Goal: Task Accomplishment & Management: Complete application form

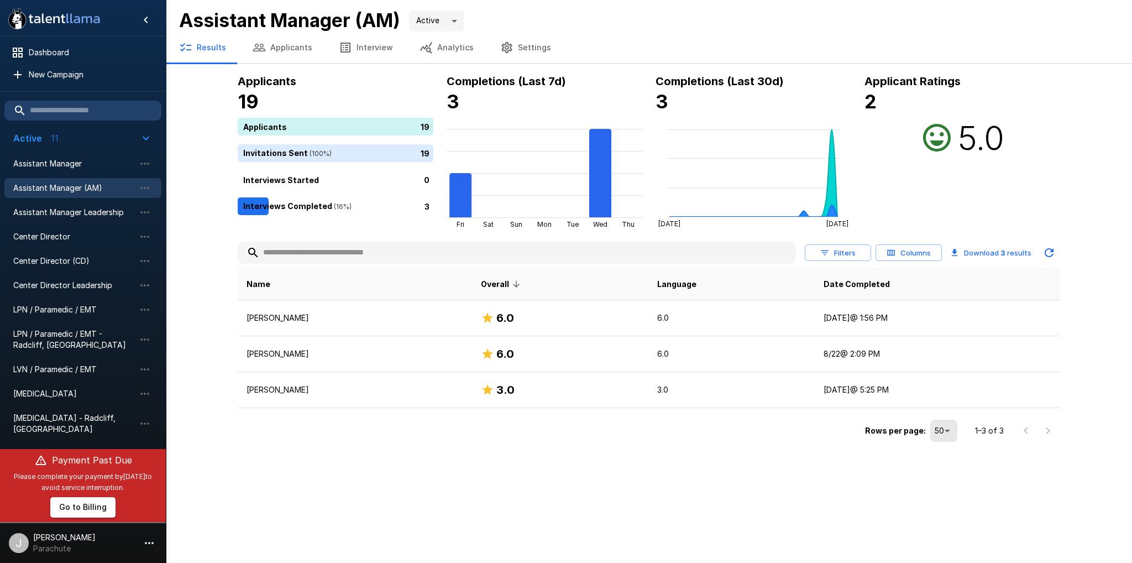
click at [305, 43] on button "Applicants" at bounding box center [282, 47] width 86 height 31
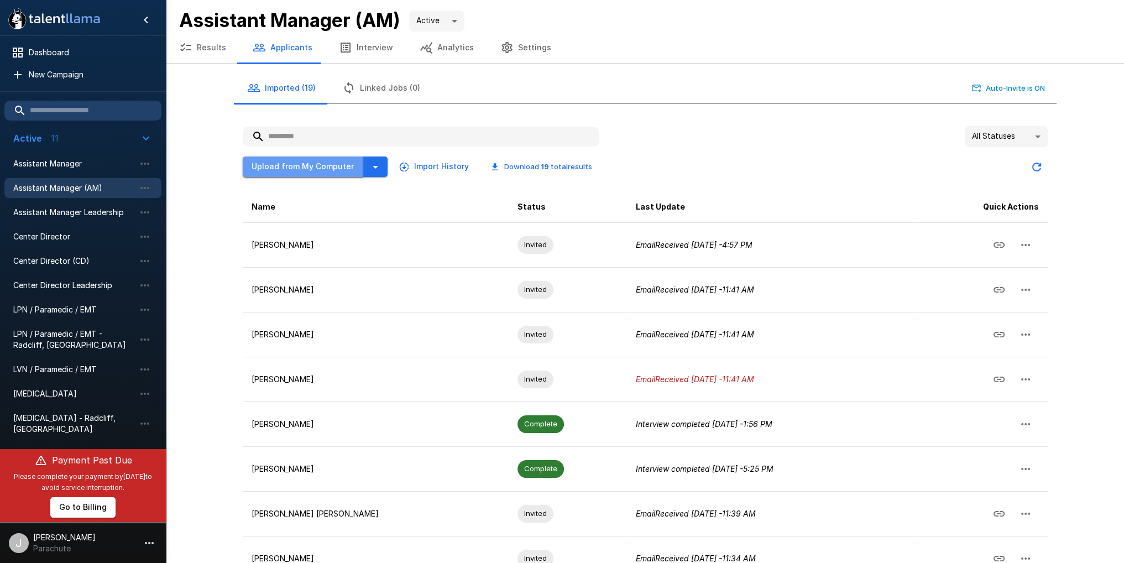
click at [332, 161] on button "Upload from My Computer" at bounding box center [303, 166] width 121 height 20
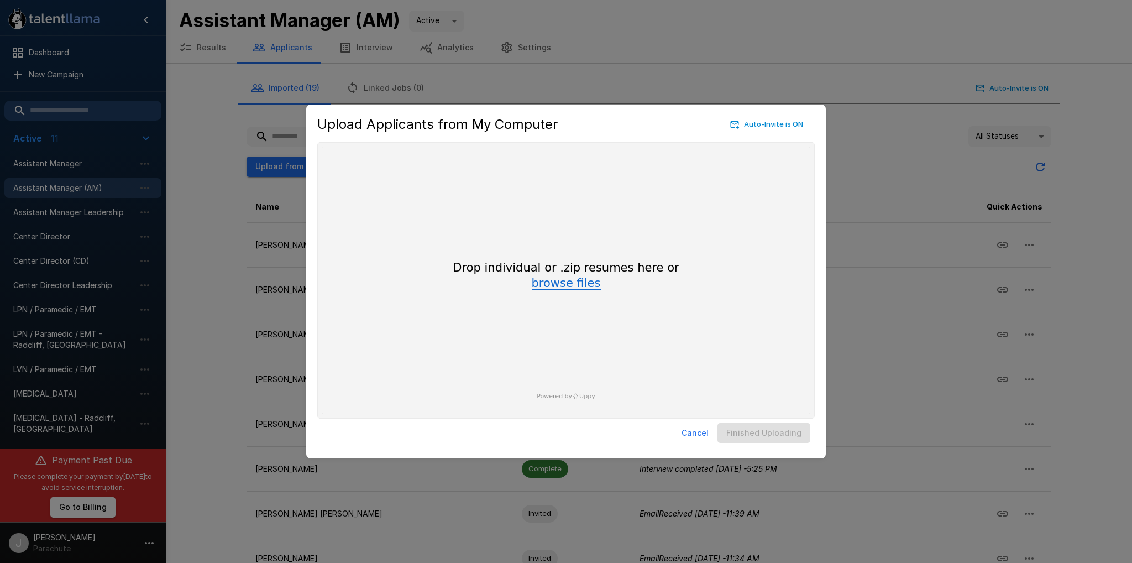
click at [553, 283] on button "browse files" at bounding box center [566, 284] width 69 height 12
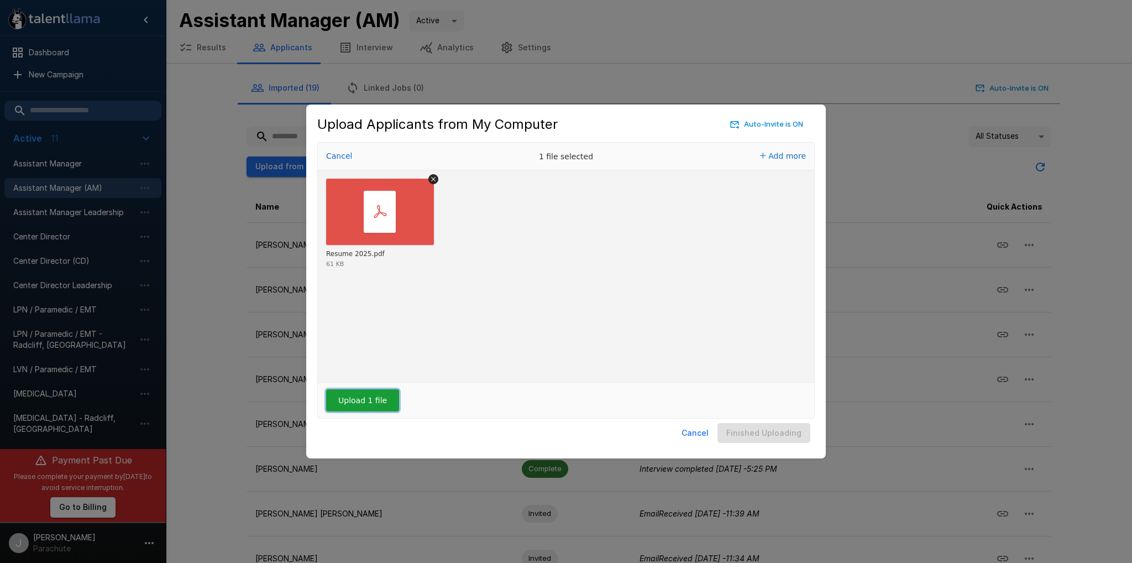
click at [354, 403] on button "Upload 1 file" at bounding box center [362, 400] width 73 height 22
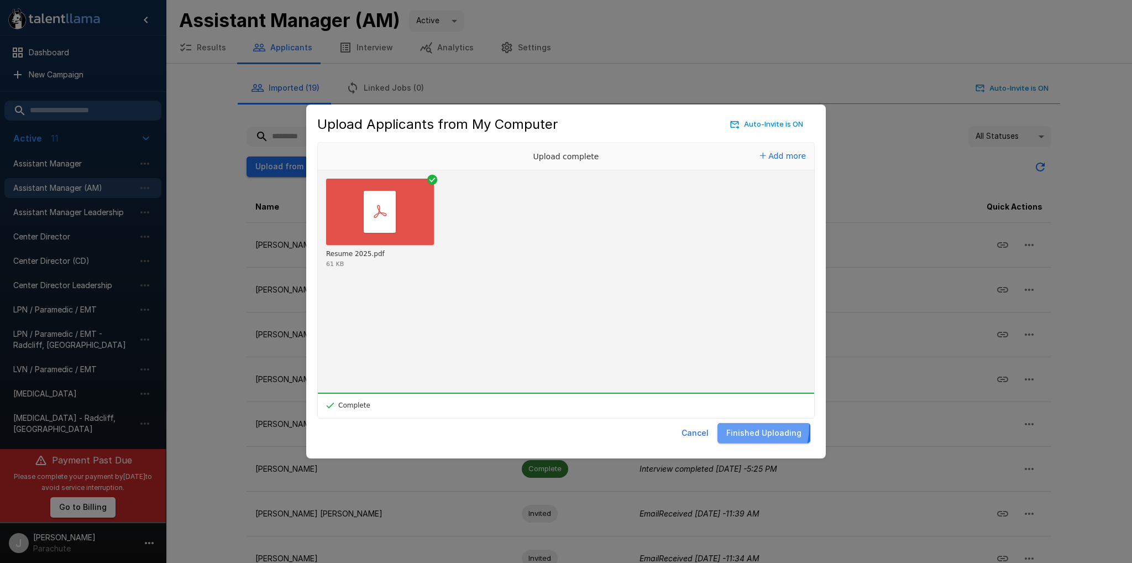
click at [743, 426] on button "Finished Uploading" at bounding box center [764, 433] width 93 height 20
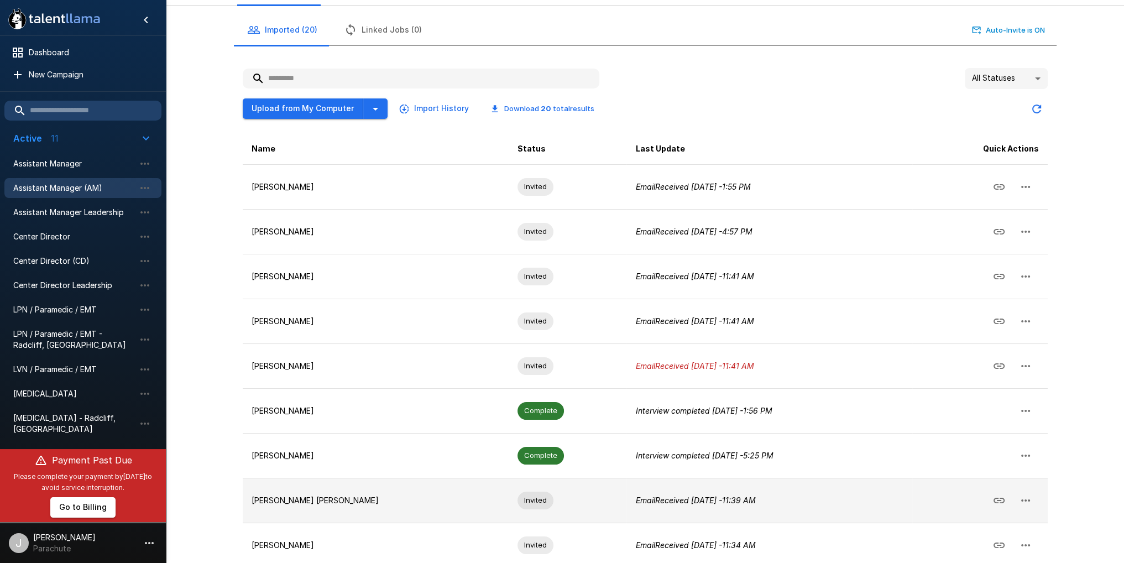
scroll to position [41, 0]
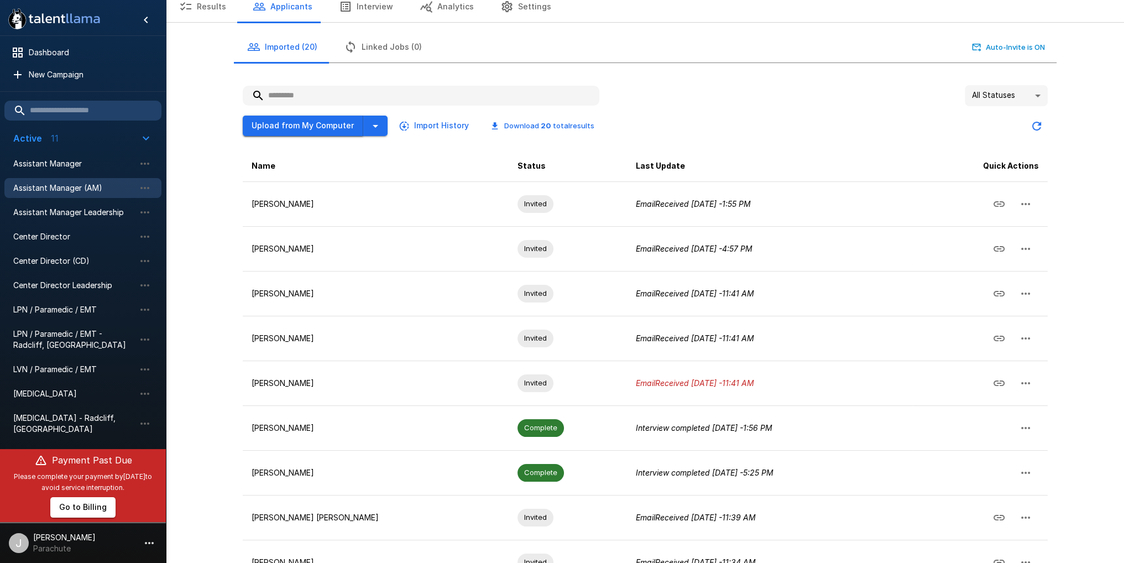
click at [298, 133] on button "Upload from My Computer" at bounding box center [303, 126] width 121 height 20
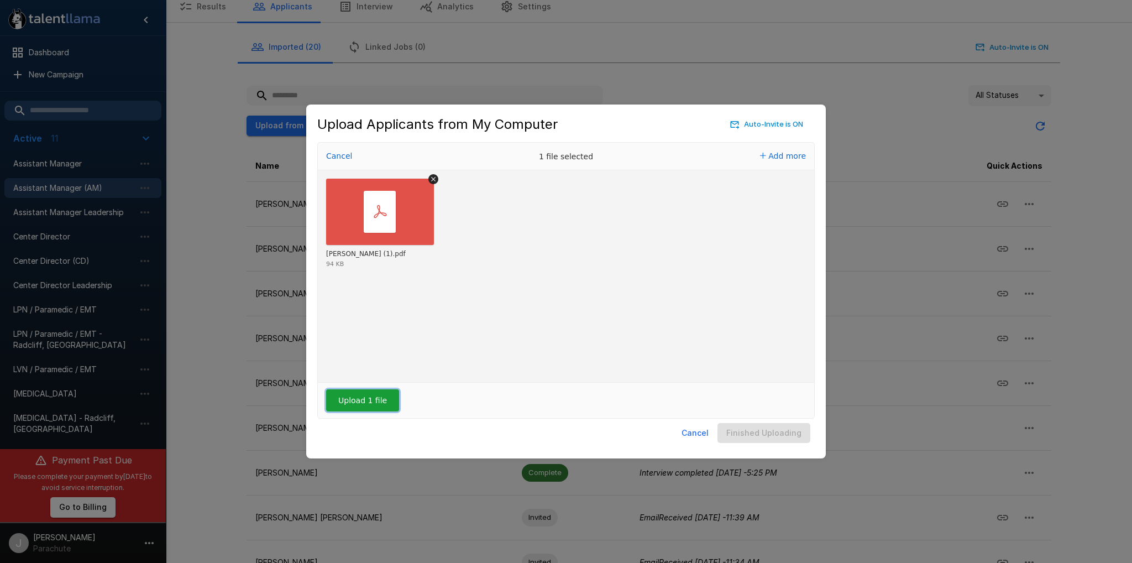
click at [367, 402] on button "Upload 1 file" at bounding box center [362, 400] width 73 height 22
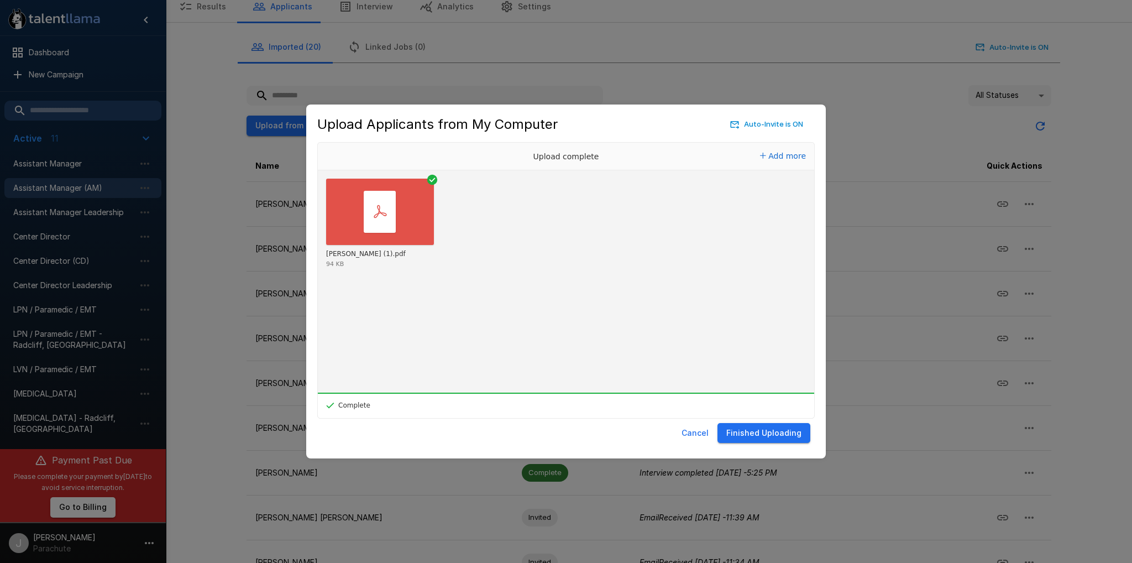
click at [765, 425] on button "Finished Uploading" at bounding box center [764, 433] width 93 height 20
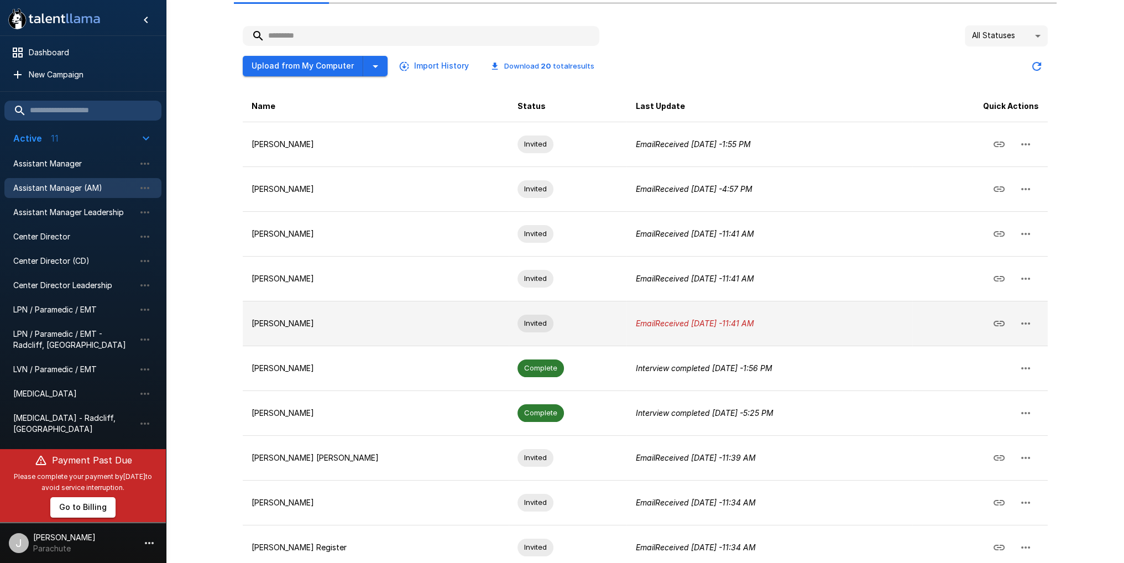
scroll to position [152, 0]
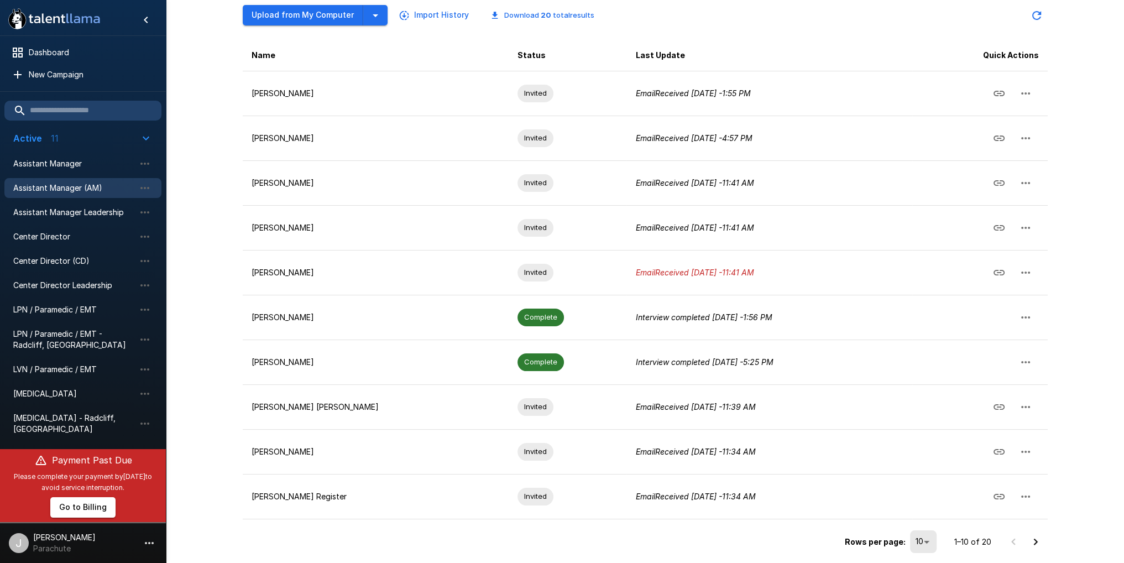
click at [1035, 536] on icon "Go to next page" at bounding box center [1035, 541] width 13 height 13
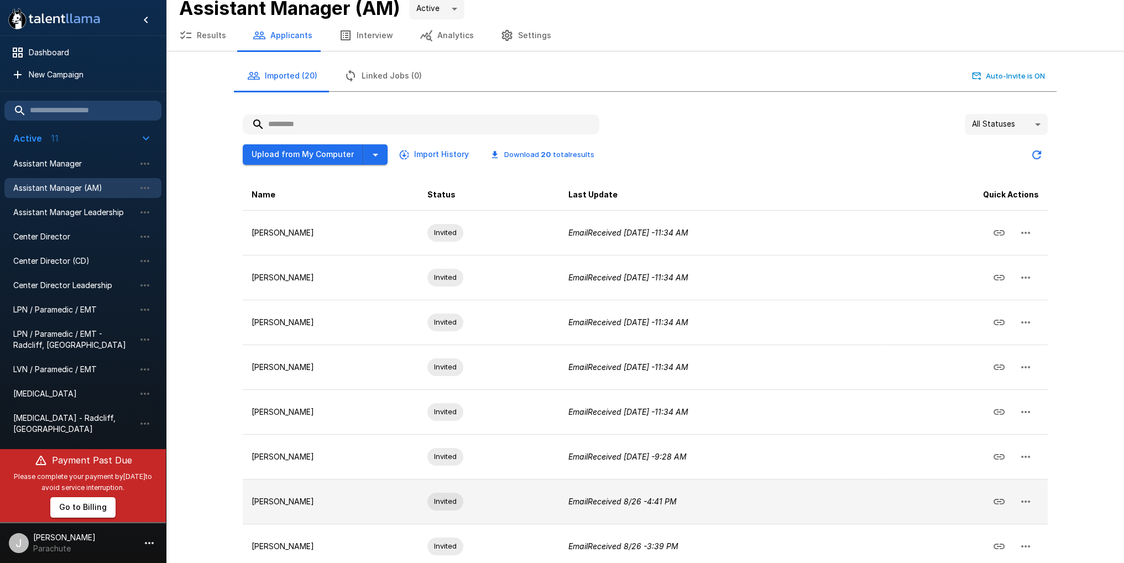
scroll to position [0, 0]
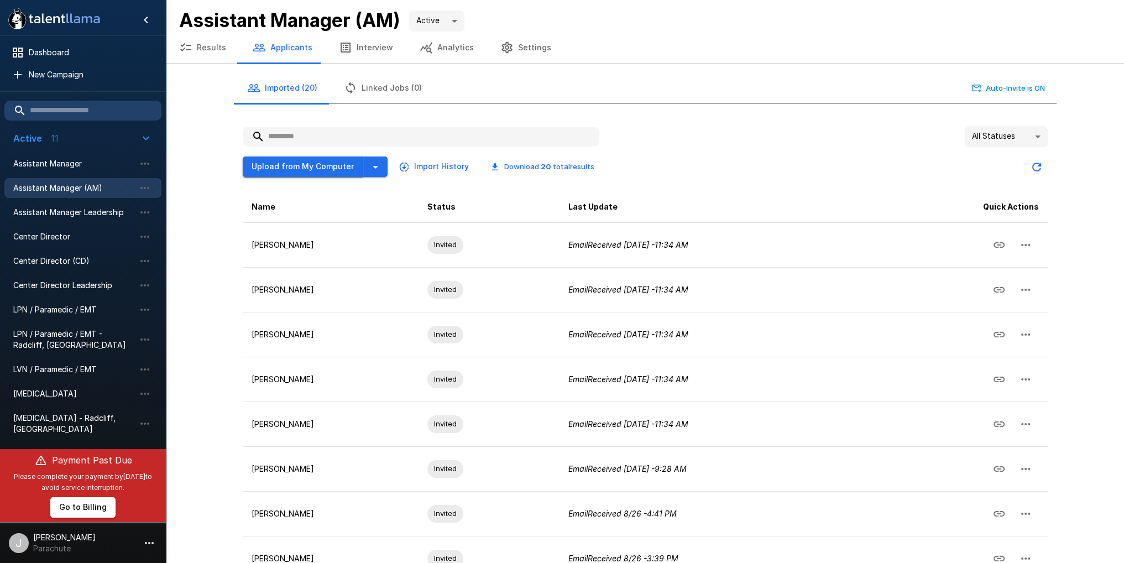
click at [323, 159] on button "Upload from My Computer" at bounding box center [303, 166] width 121 height 20
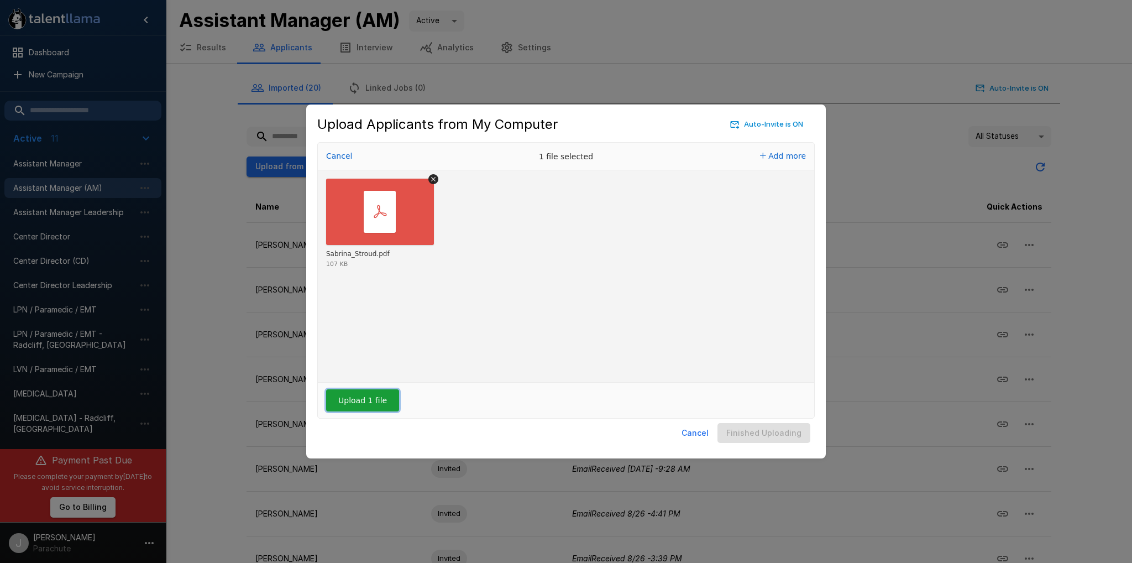
click at [380, 405] on button "Upload 1 file" at bounding box center [362, 400] width 73 height 22
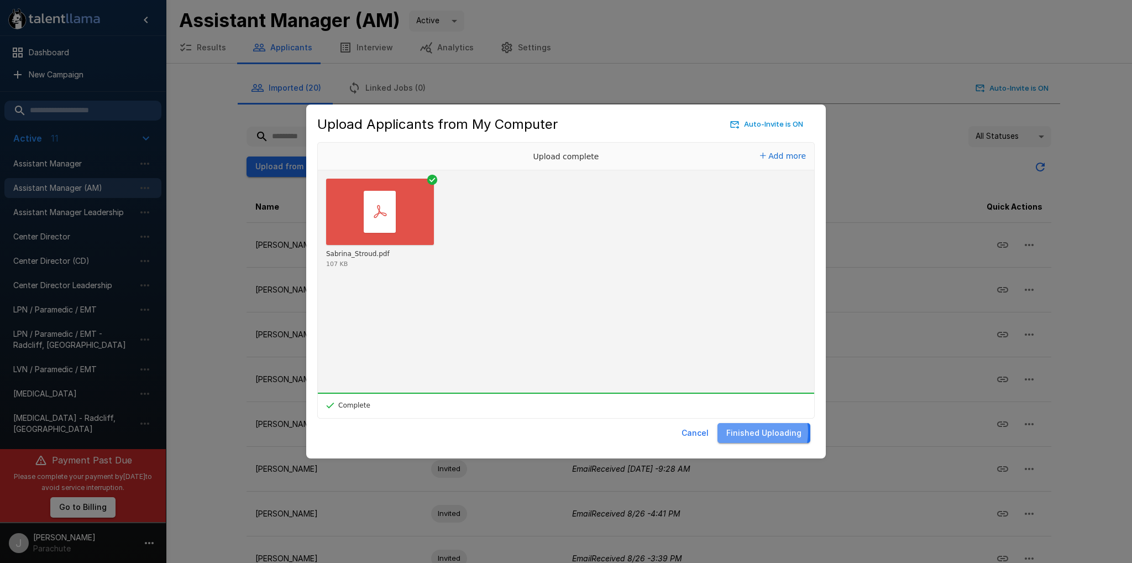
click at [753, 432] on button "Finished Uploading" at bounding box center [764, 433] width 93 height 20
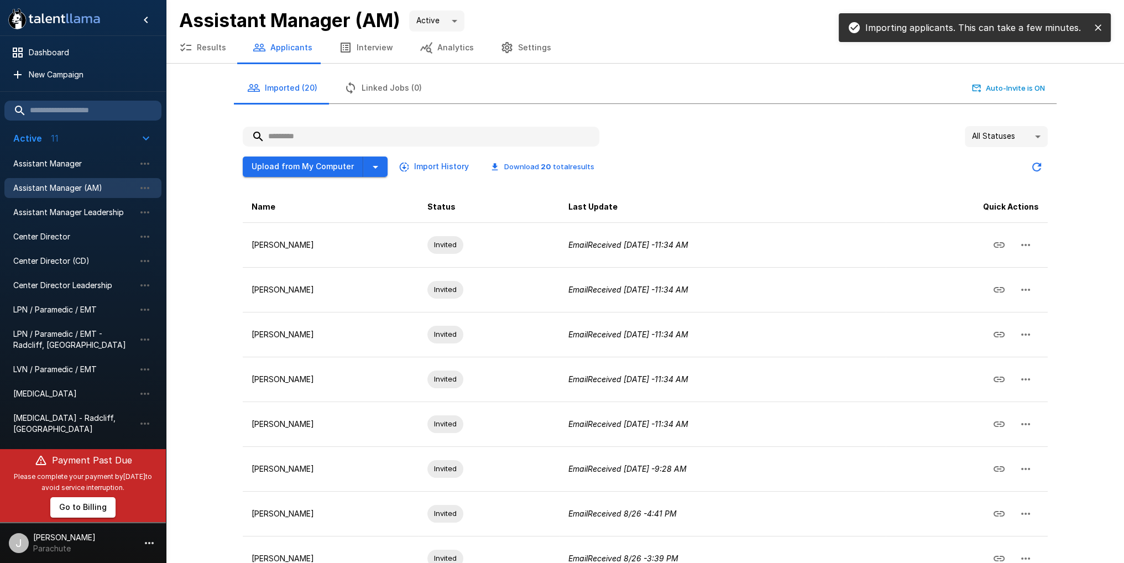
click at [274, 50] on button "Applicants" at bounding box center [282, 47] width 86 height 31
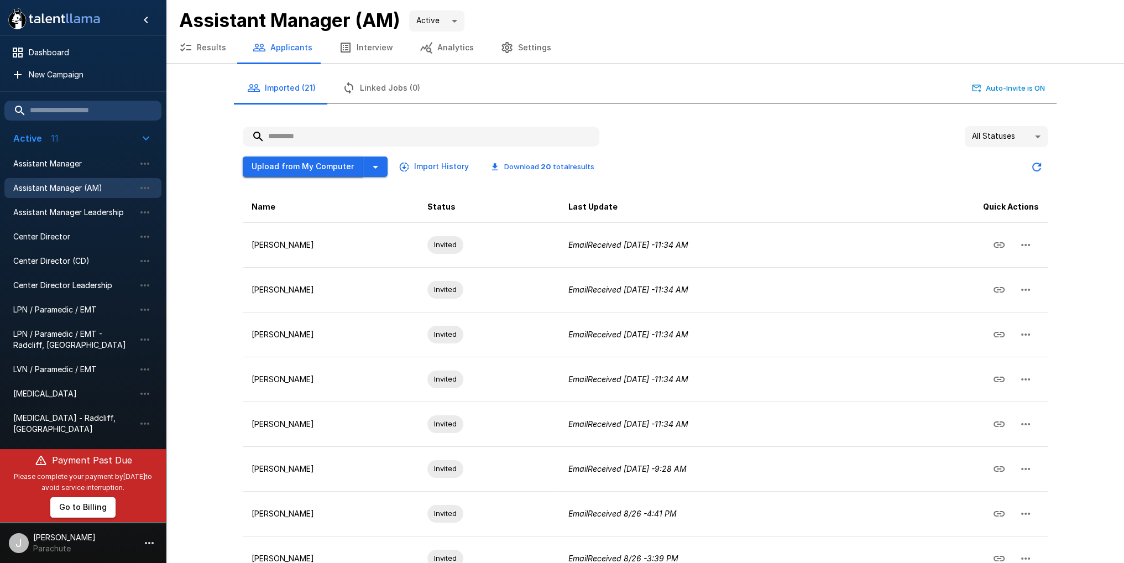
click at [302, 165] on button "Upload from My Computer" at bounding box center [303, 166] width 121 height 20
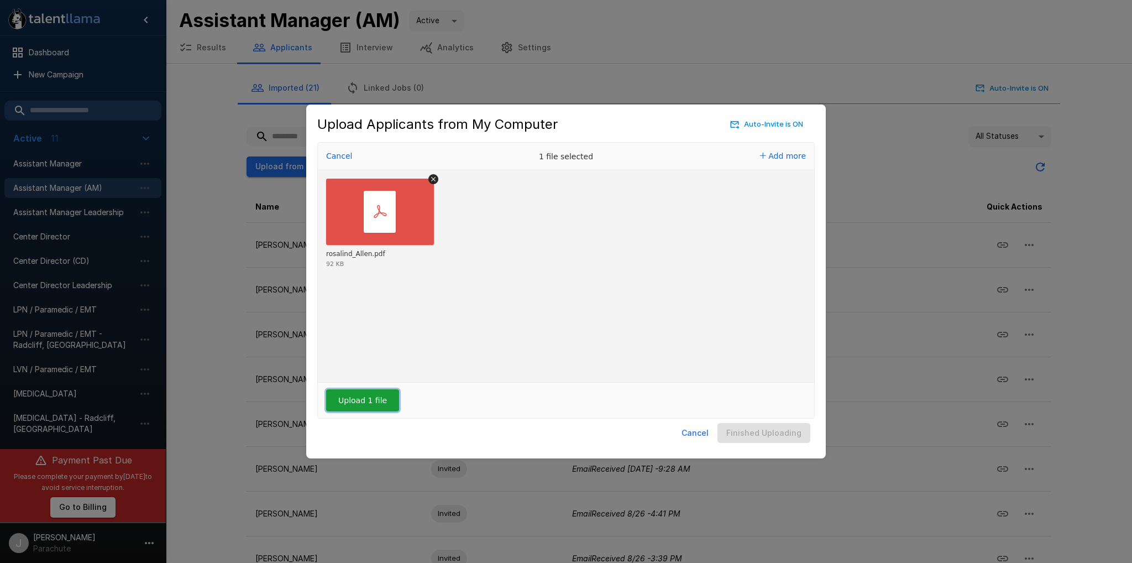
click at [353, 399] on button "Upload 1 file" at bounding box center [362, 400] width 73 height 22
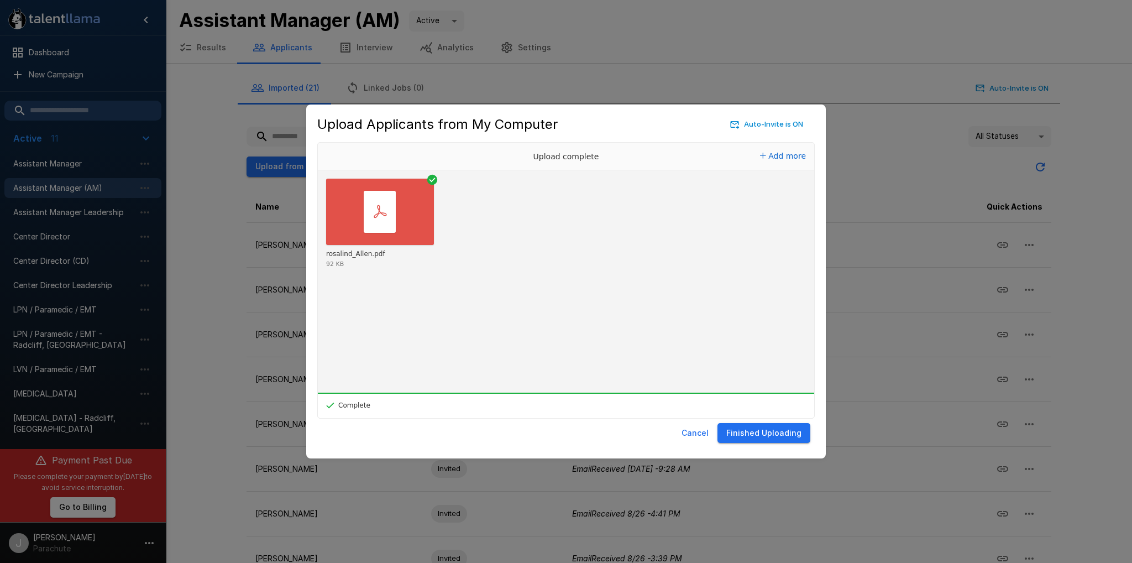
click at [767, 432] on button "Finished Uploading" at bounding box center [764, 433] width 93 height 20
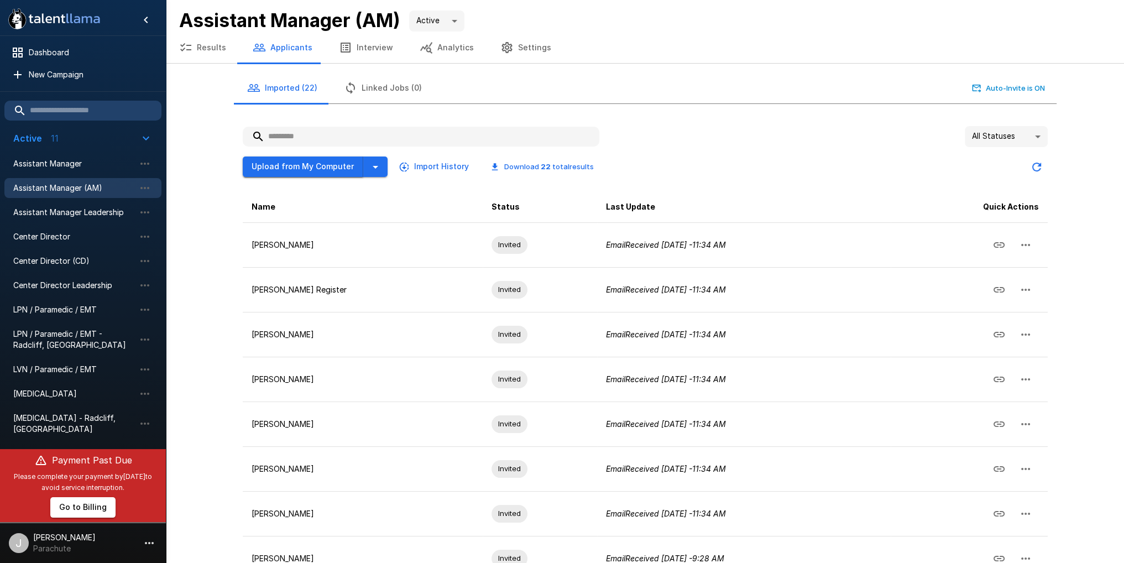
click at [300, 166] on button "Upload from My Computer" at bounding box center [303, 166] width 121 height 20
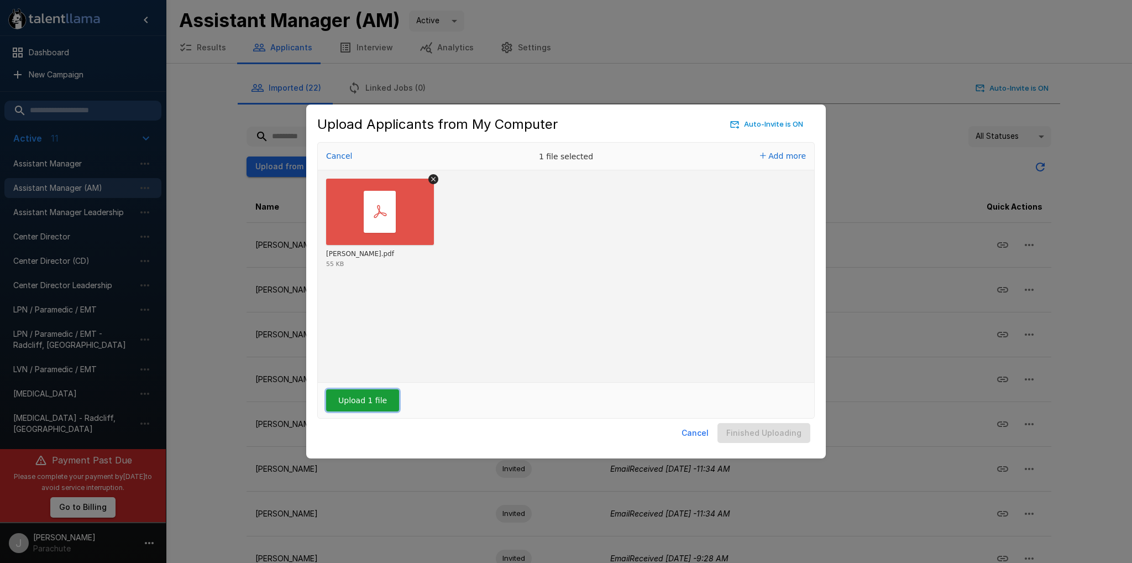
click at [374, 399] on button "Upload 1 file" at bounding box center [362, 400] width 73 height 22
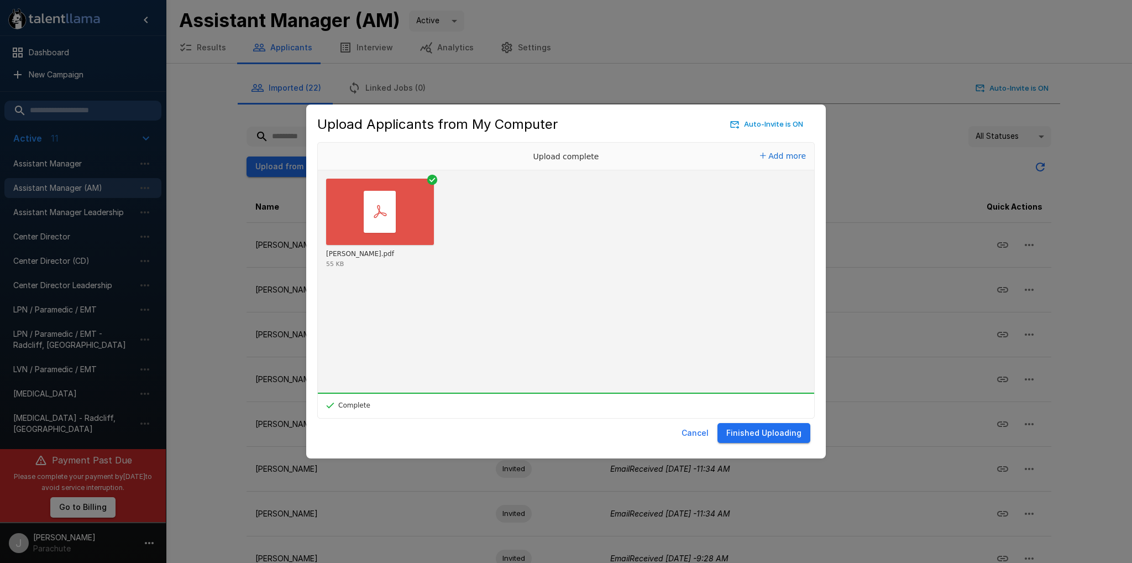
click at [765, 424] on button "Finished Uploading" at bounding box center [764, 433] width 93 height 20
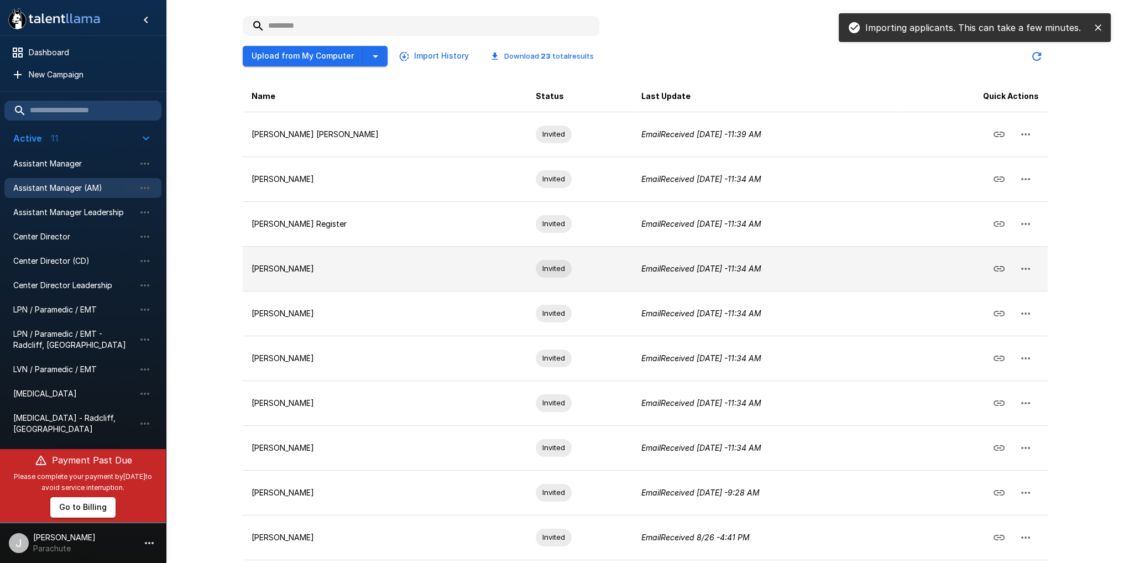
scroll to position [152, 0]
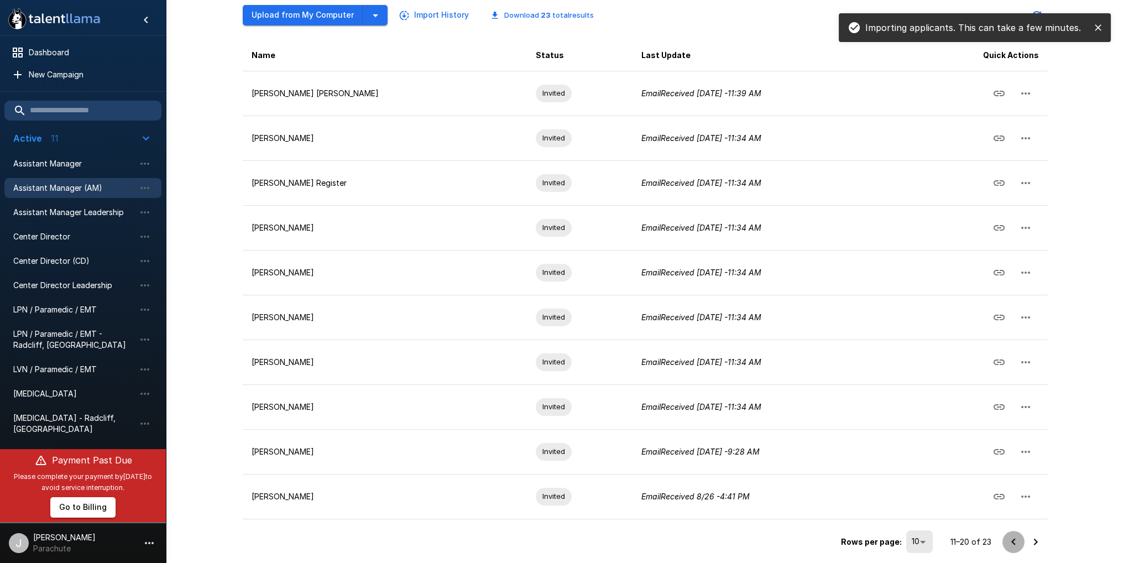
click at [1010, 537] on icon "Go to previous page" at bounding box center [1013, 541] width 13 height 13
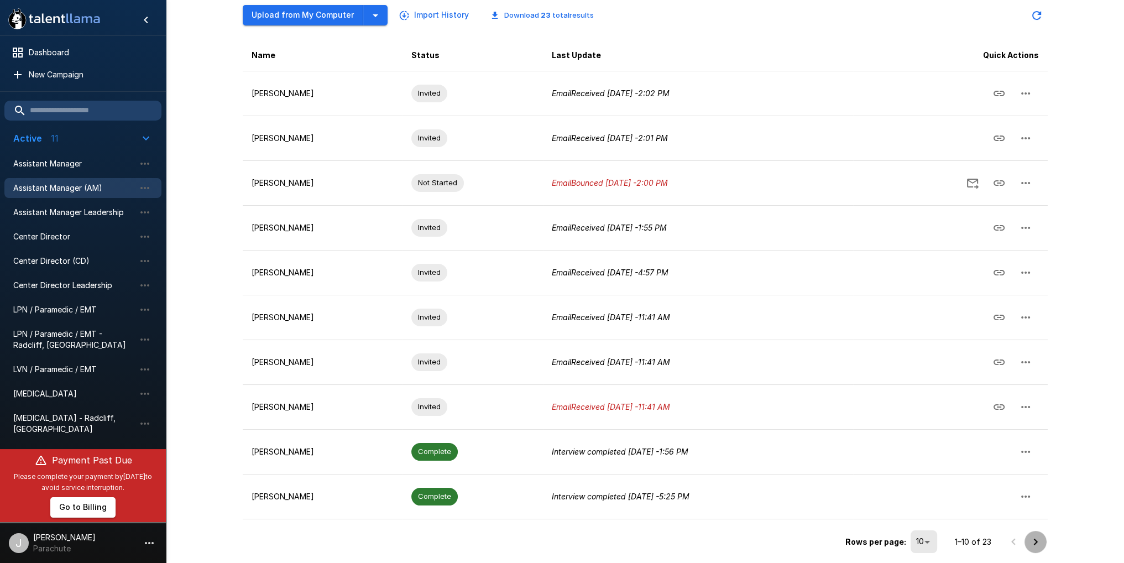
click at [1029, 540] on icon "Go to next page" at bounding box center [1035, 541] width 13 height 13
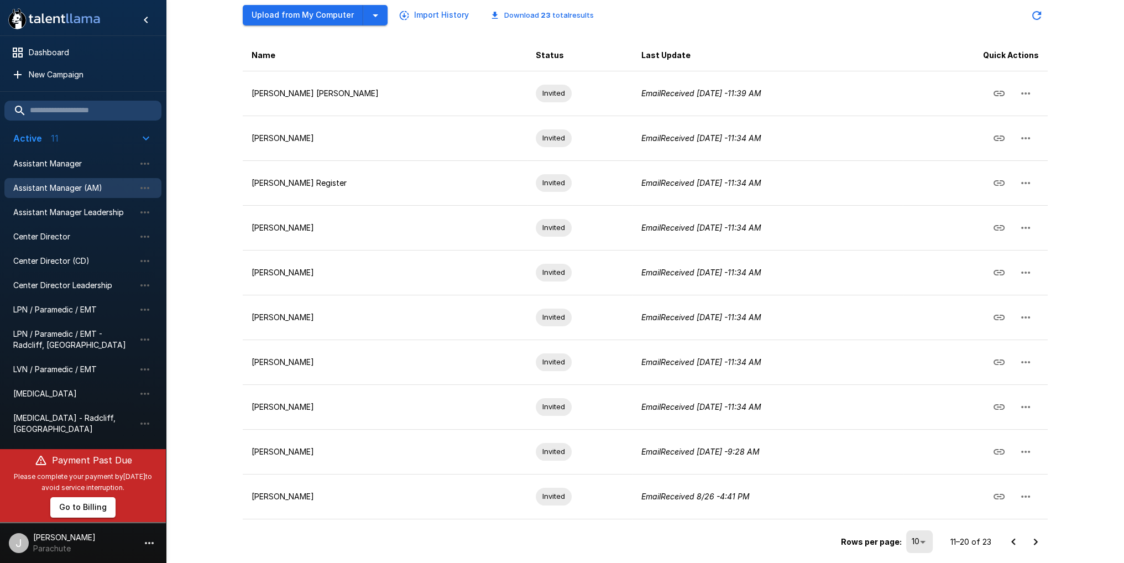
click at [1032, 540] on icon "Go to next page" at bounding box center [1035, 541] width 13 height 13
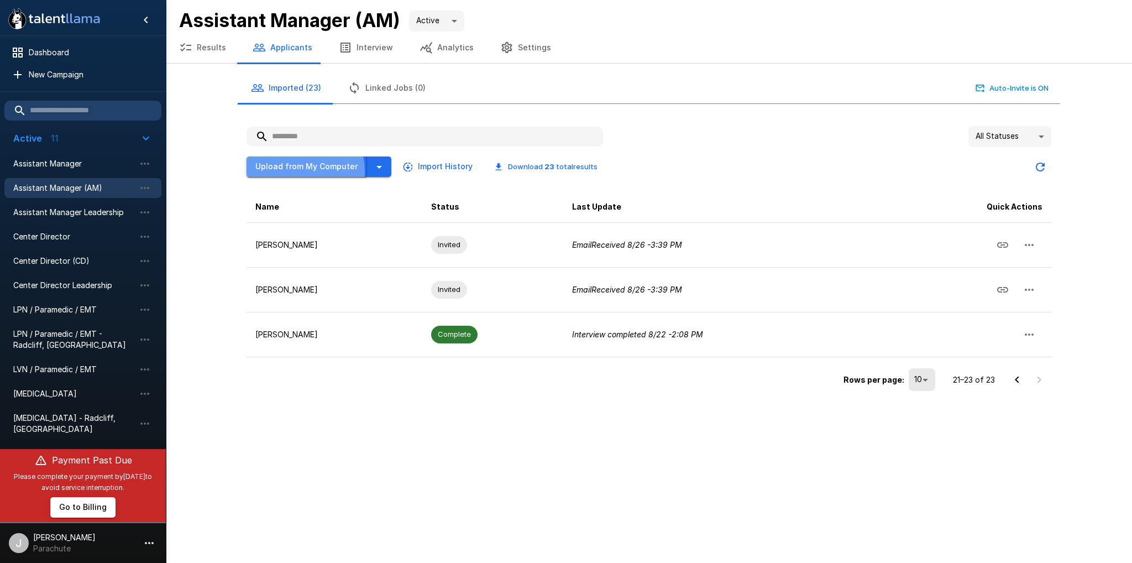
click at [294, 170] on button "Upload from My Computer" at bounding box center [307, 166] width 121 height 20
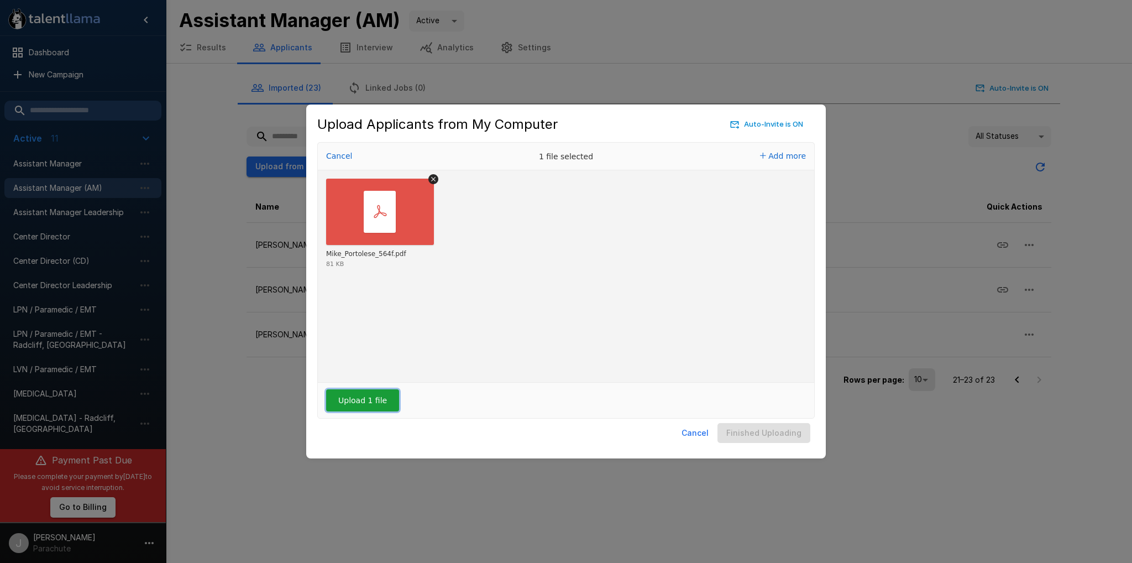
click at [349, 404] on button "Upload 1 file" at bounding box center [362, 400] width 73 height 22
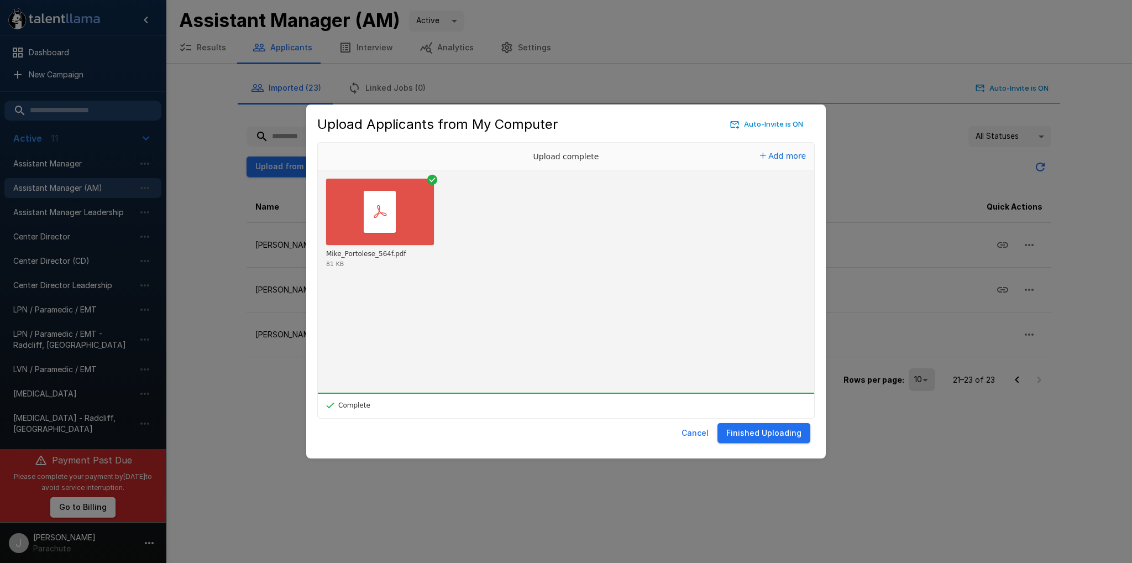
click at [761, 435] on button "Finished Uploading" at bounding box center [764, 433] width 93 height 20
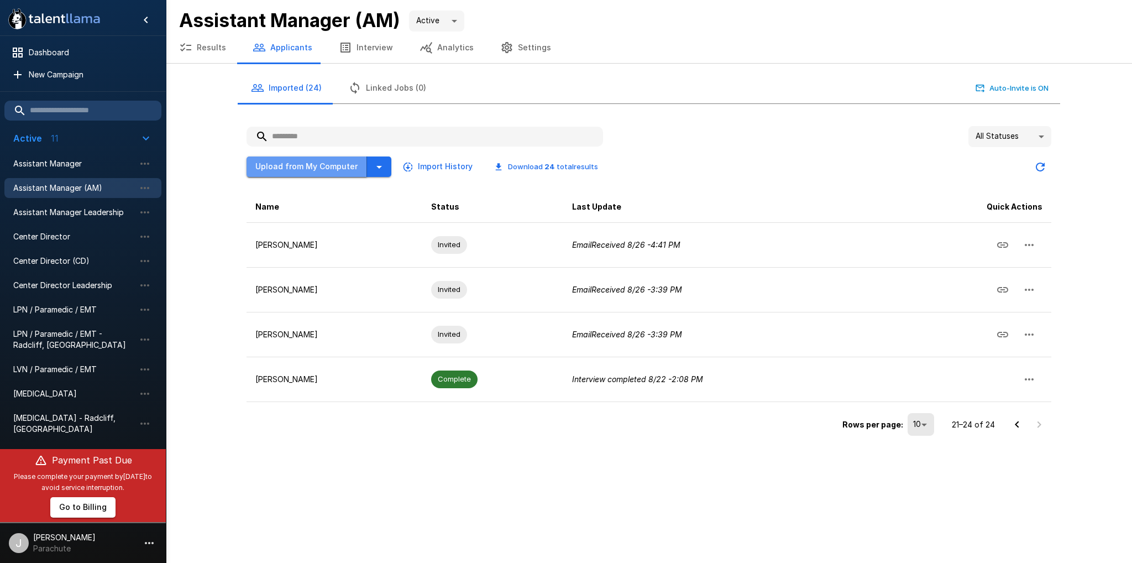
drag, startPoint x: 315, startPoint y: 166, endPoint x: 310, endPoint y: 171, distance: 7.0
click at [310, 171] on button "Upload from My Computer" at bounding box center [307, 166] width 121 height 20
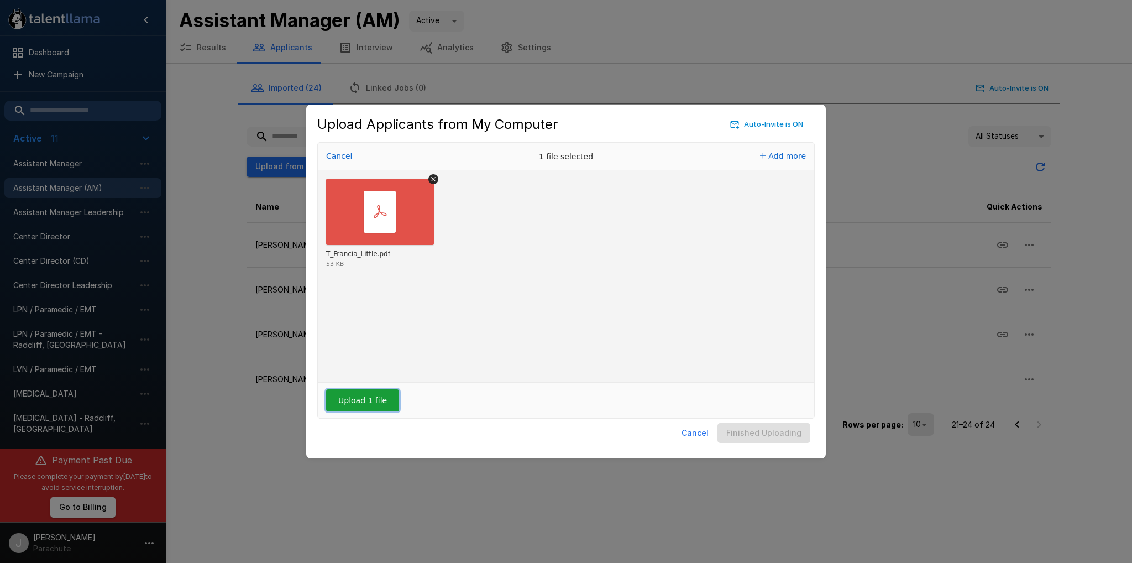
click at [370, 401] on button "Upload 1 file" at bounding box center [362, 400] width 73 height 22
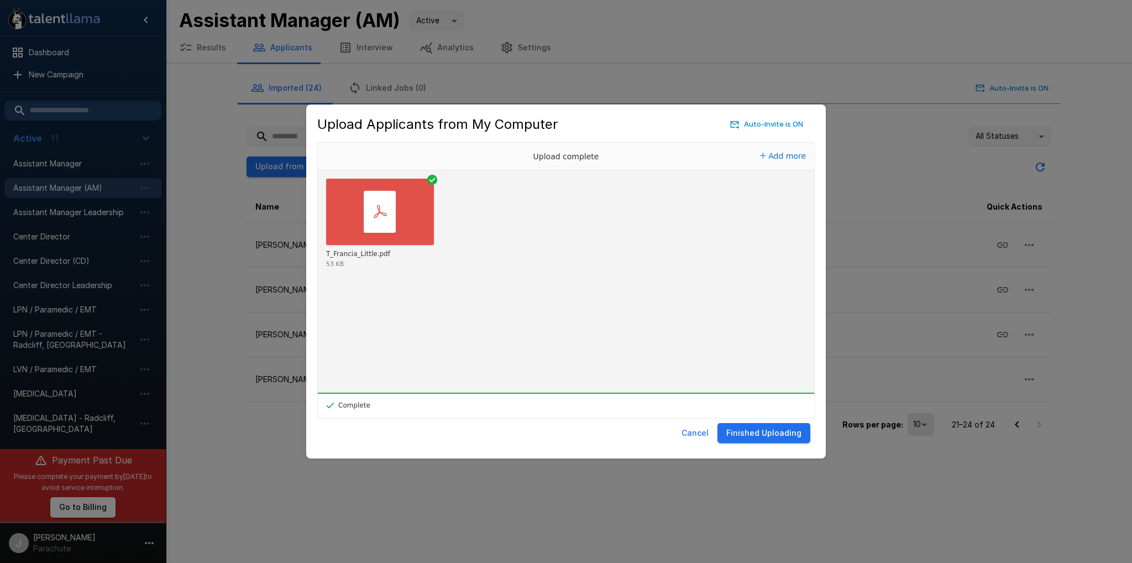
click at [762, 435] on button "Finished Uploading" at bounding box center [764, 433] width 93 height 20
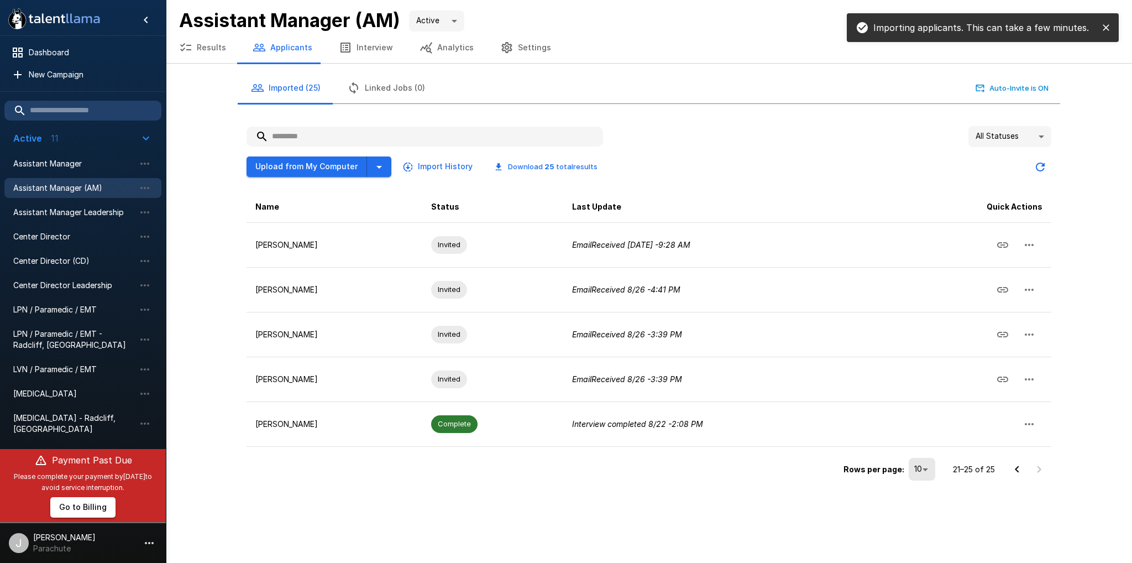
click at [1015, 469] on icon "Go to previous page" at bounding box center [1017, 469] width 13 height 13
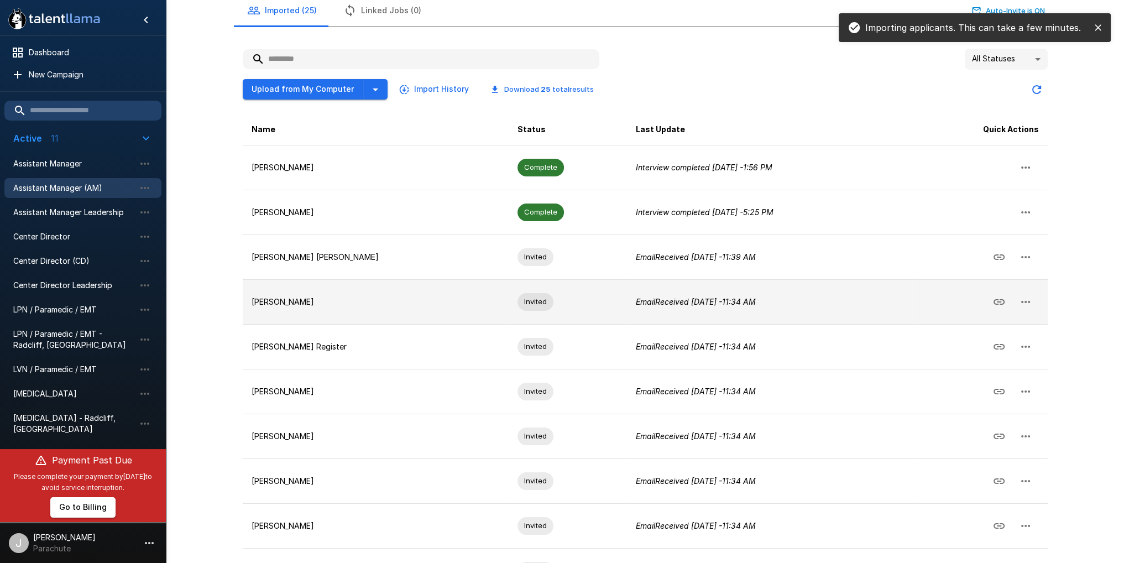
scroll to position [152, 0]
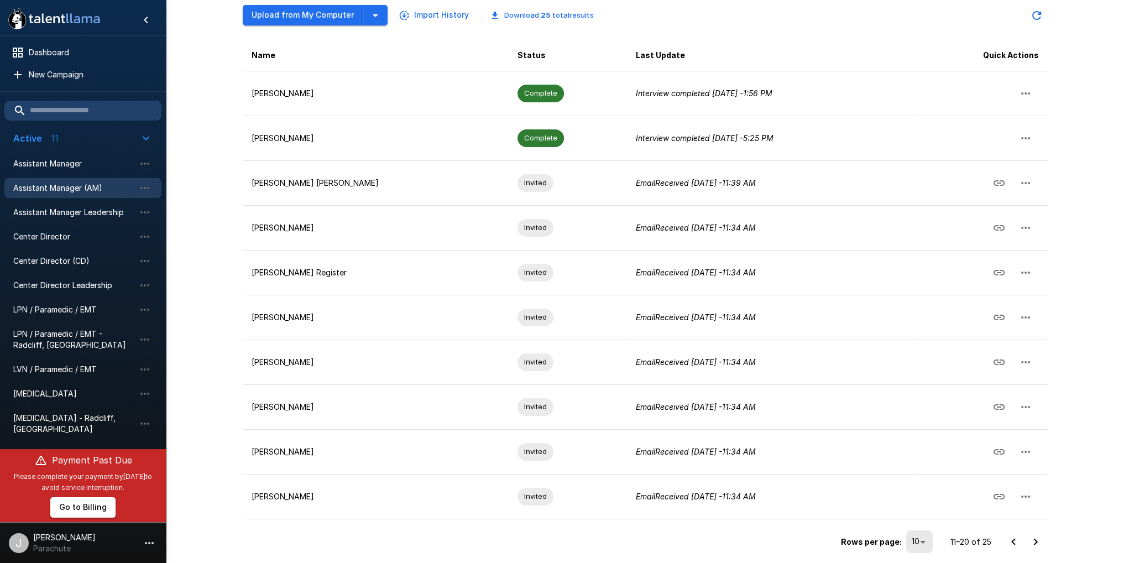
click at [1012, 538] on icon "Go to previous page" at bounding box center [1013, 541] width 4 height 7
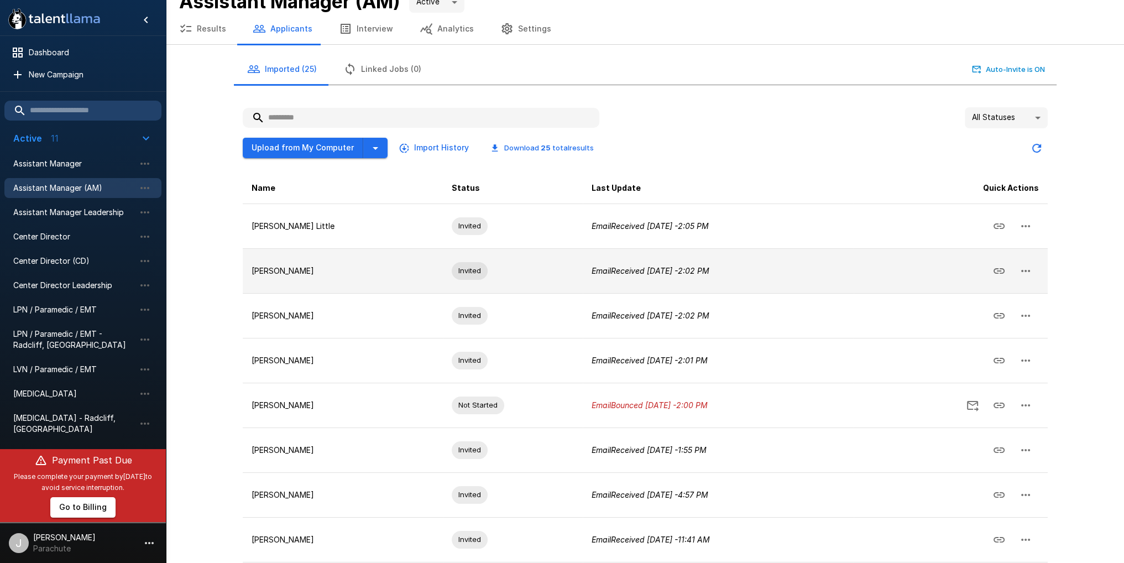
scroll to position [0, 0]
